Goal: Information Seeking & Learning: Learn about a topic

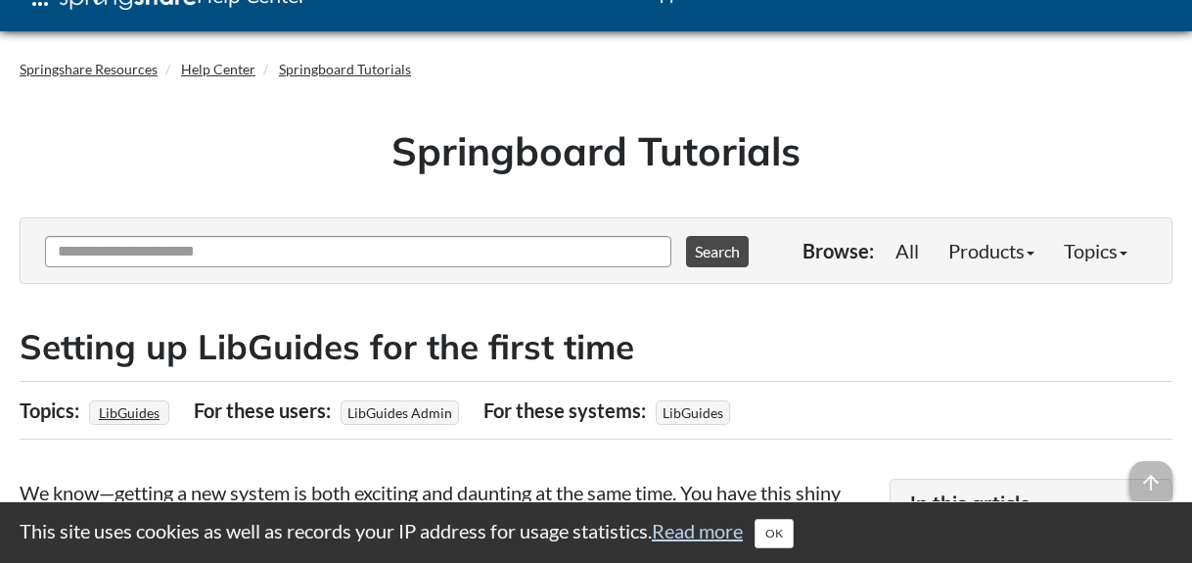
scroll to position [46, 0]
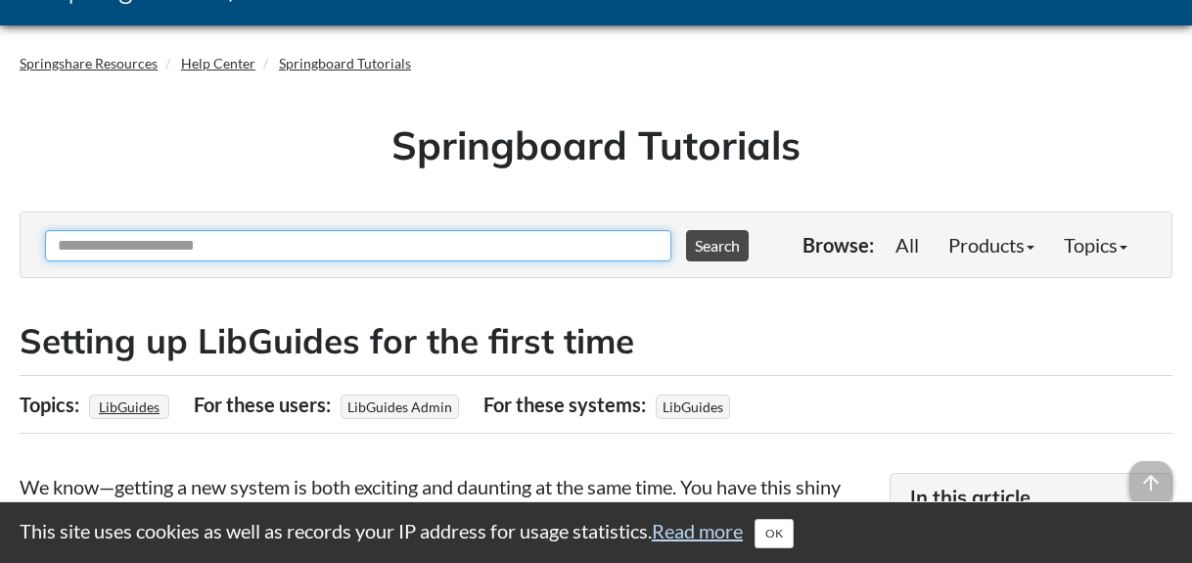
click at [337, 243] on input "Ask Another Question" at bounding box center [358, 245] width 626 height 31
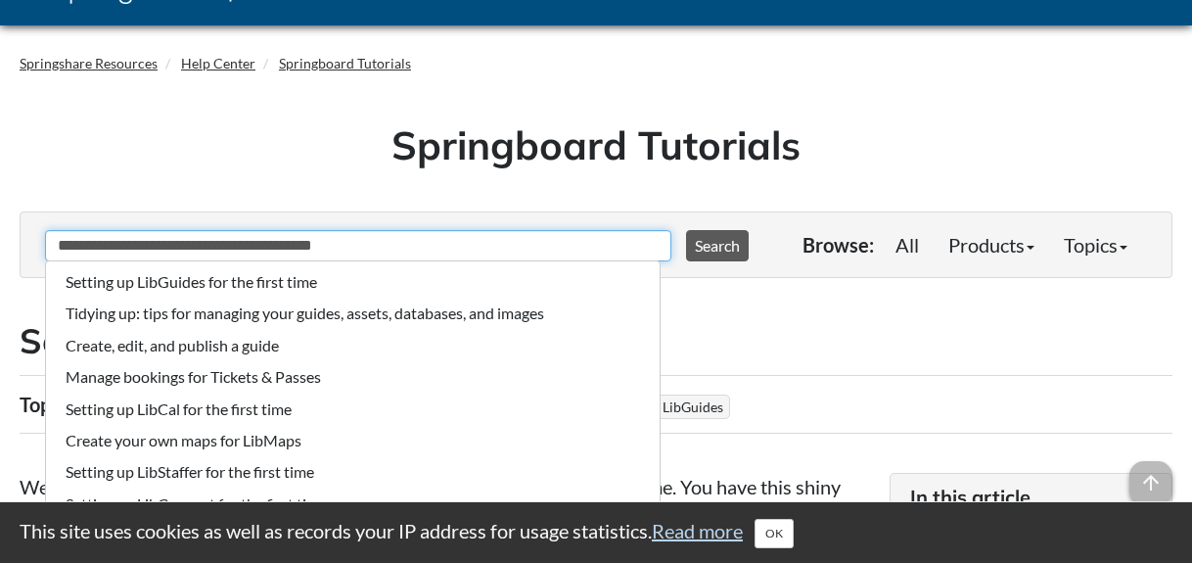
type input "**********"
click at [706, 241] on button "Search" at bounding box center [717, 245] width 63 height 31
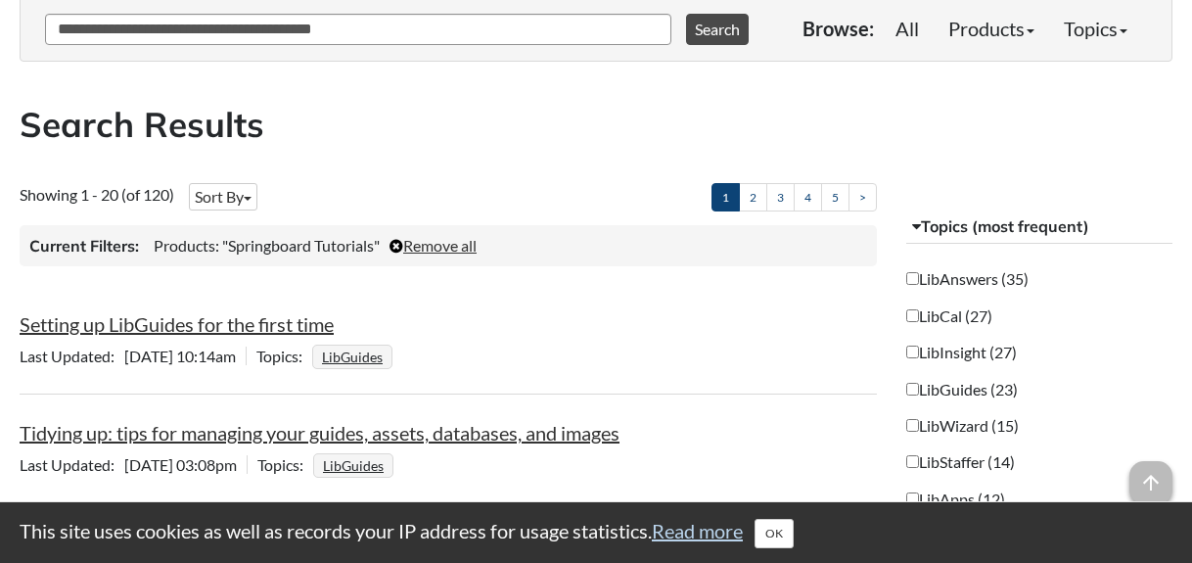
scroll to position [377, 0]
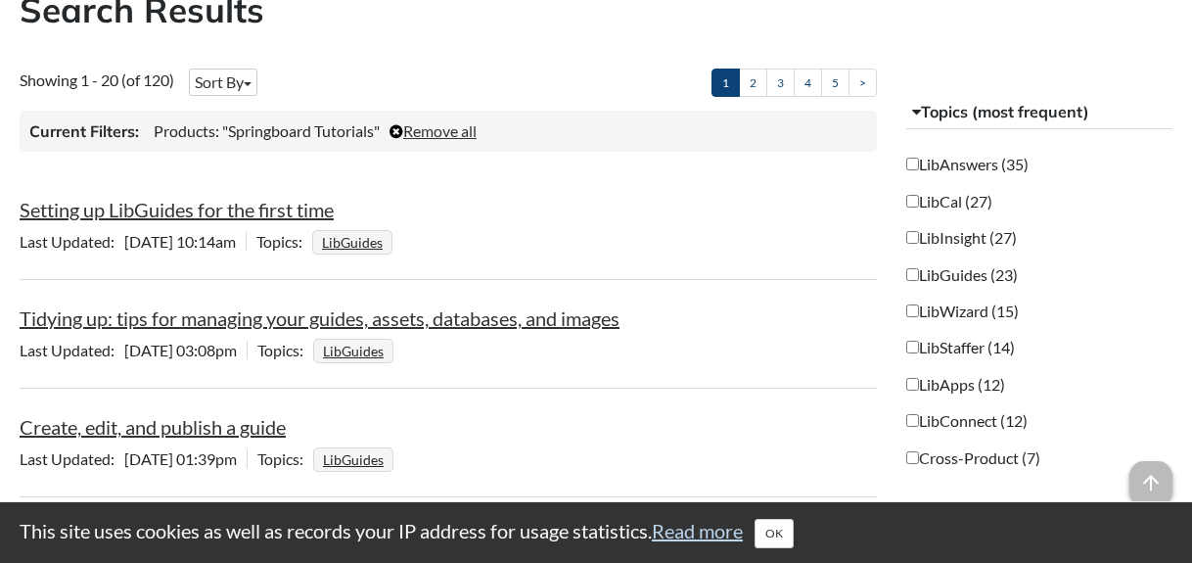
click at [921, 275] on label "LibGuides (23)" at bounding box center [962, 275] width 112 height 22
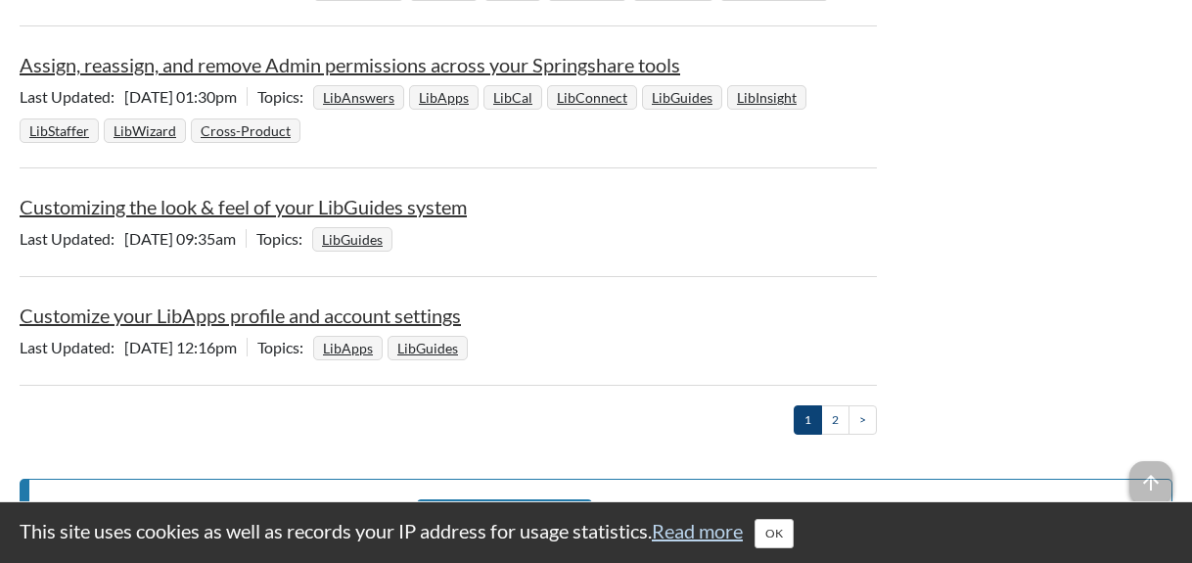
scroll to position [2470, 0]
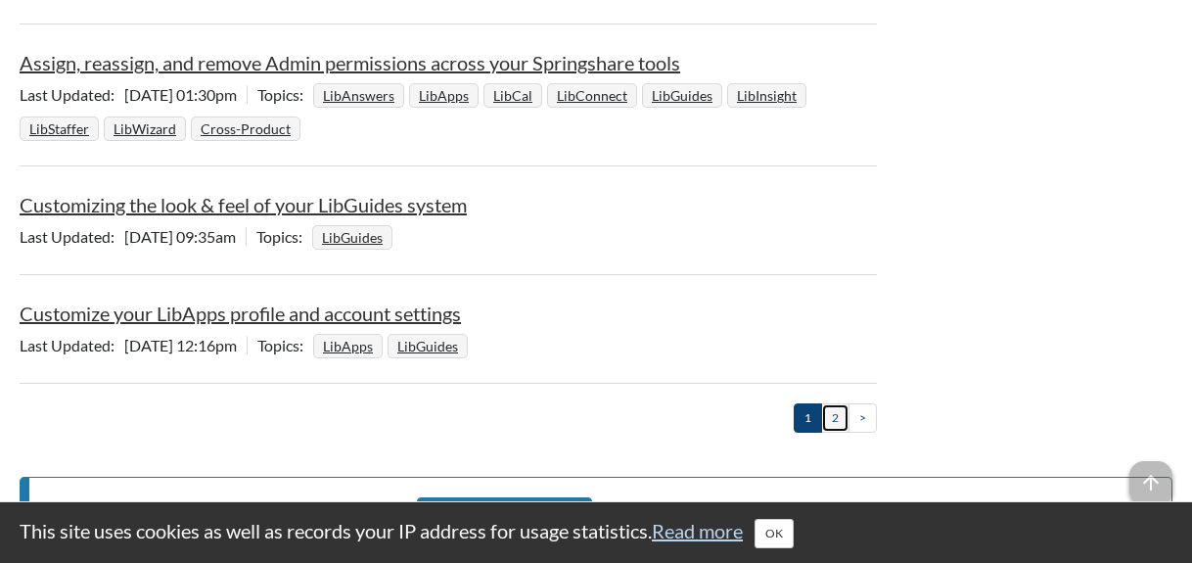
click at [829, 419] on link "2" at bounding box center [835, 417] width 28 height 28
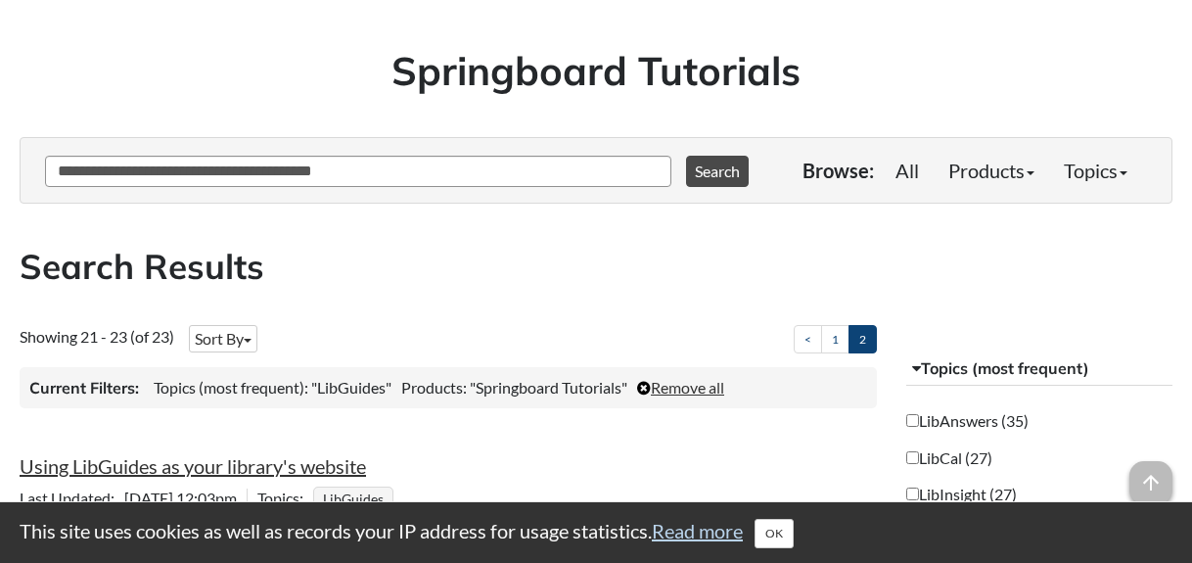
scroll to position [0, 0]
